Goal: Communication & Community: Ask a question

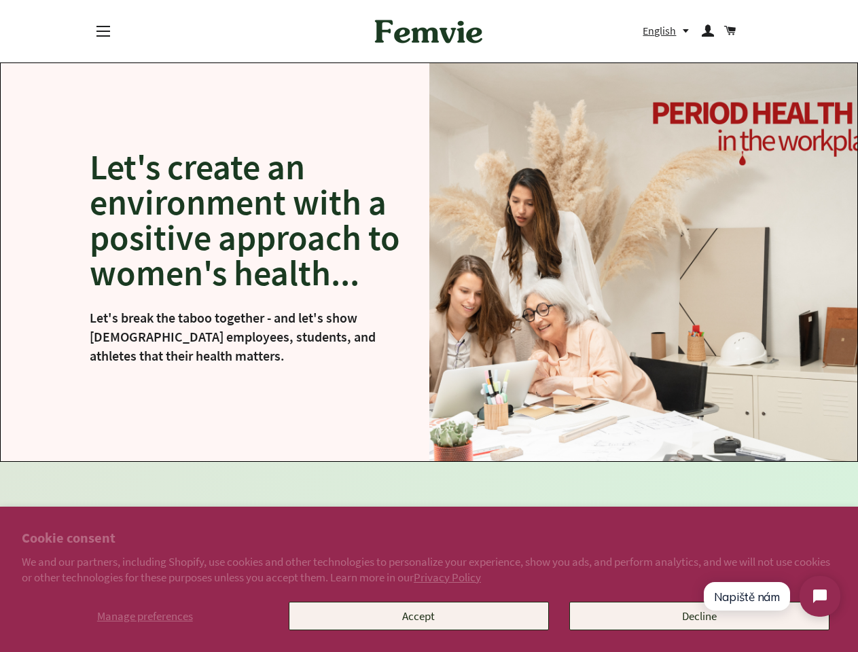
click at [429, 326] on img at bounding box center [643, 262] width 429 height 398
click at [145, 616] on span "Manage preferences" at bounding box center [145, 616] width 96 height 15
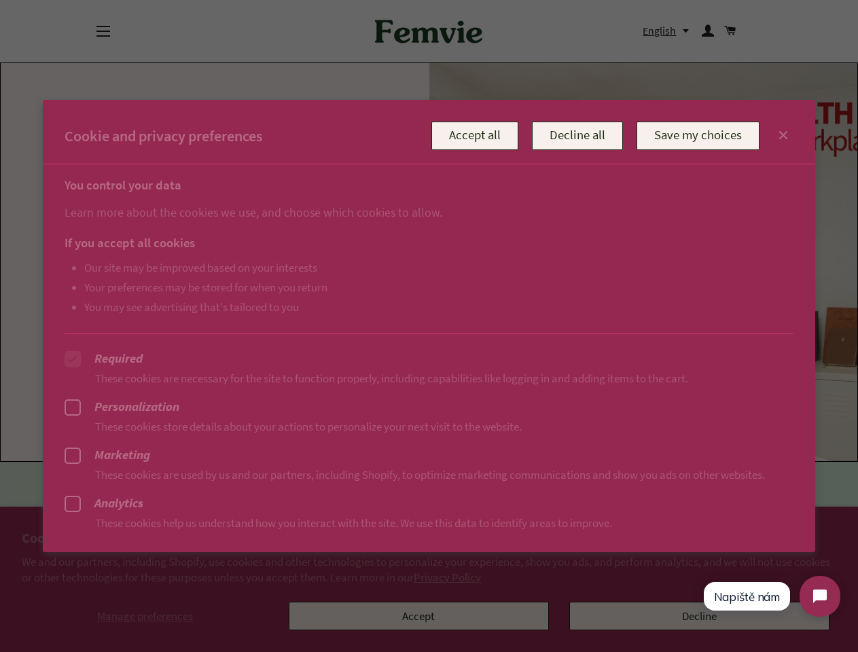
click at [419, 616] on div at bounding box center [429, 326] width 858 height 652
click at [103, 31] on div at bounding box center [429, 326] width 858 height 652
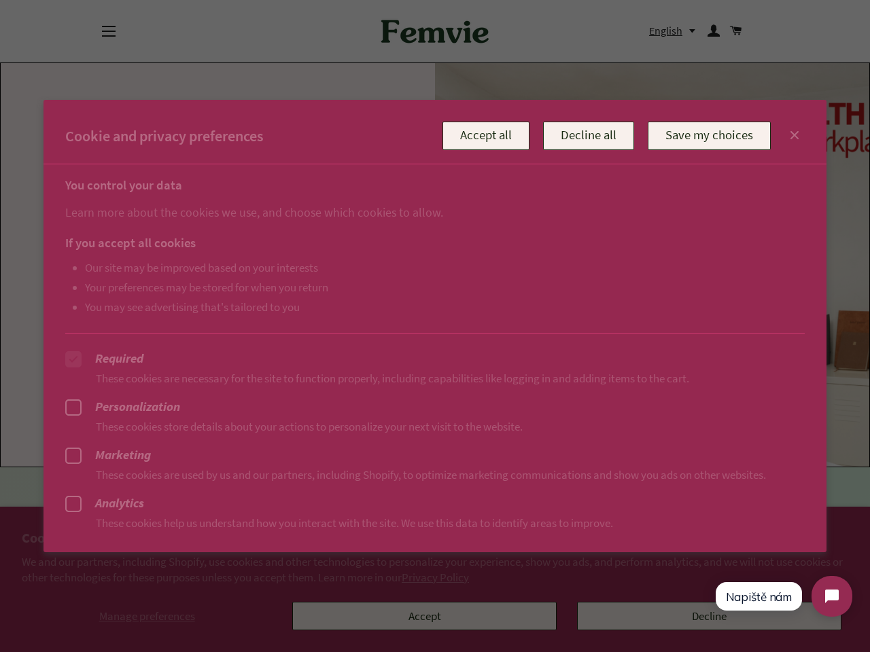
click at [669, 31] on div at bounding box center [435, 326] width 870 height 652
click at [747, 597] on span "Napiště nám" at bounding box center [759, 597] width 66 height 14
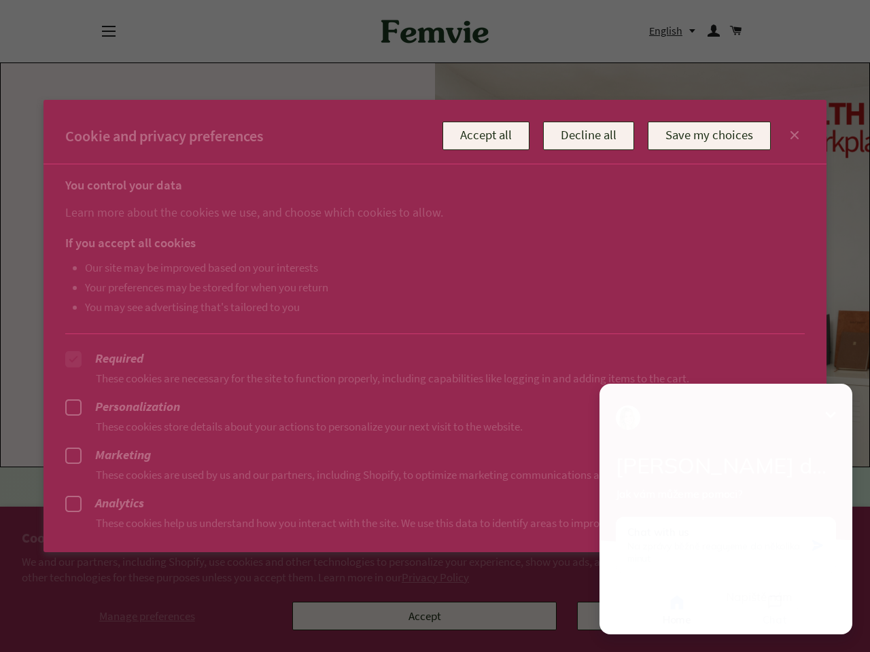
click at [820, 597] on button "Chat" at bounding box center [774, 609] width 95 height 33
